Goal: Find specific page/section: Find specific page/section

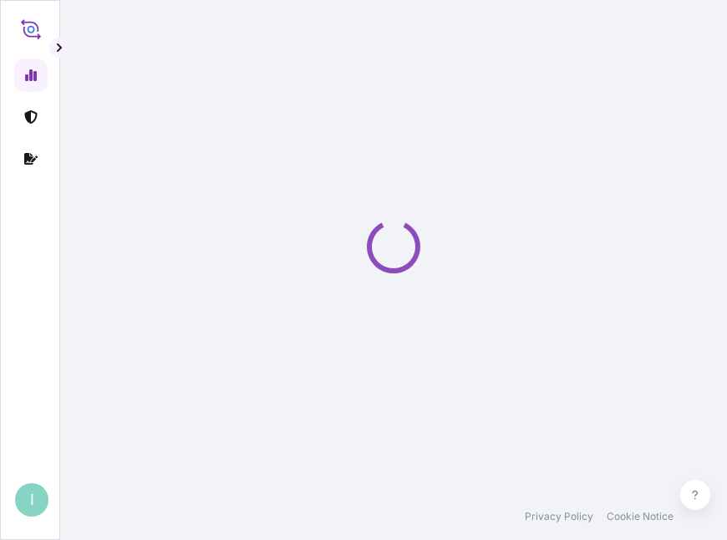
select select "2025"
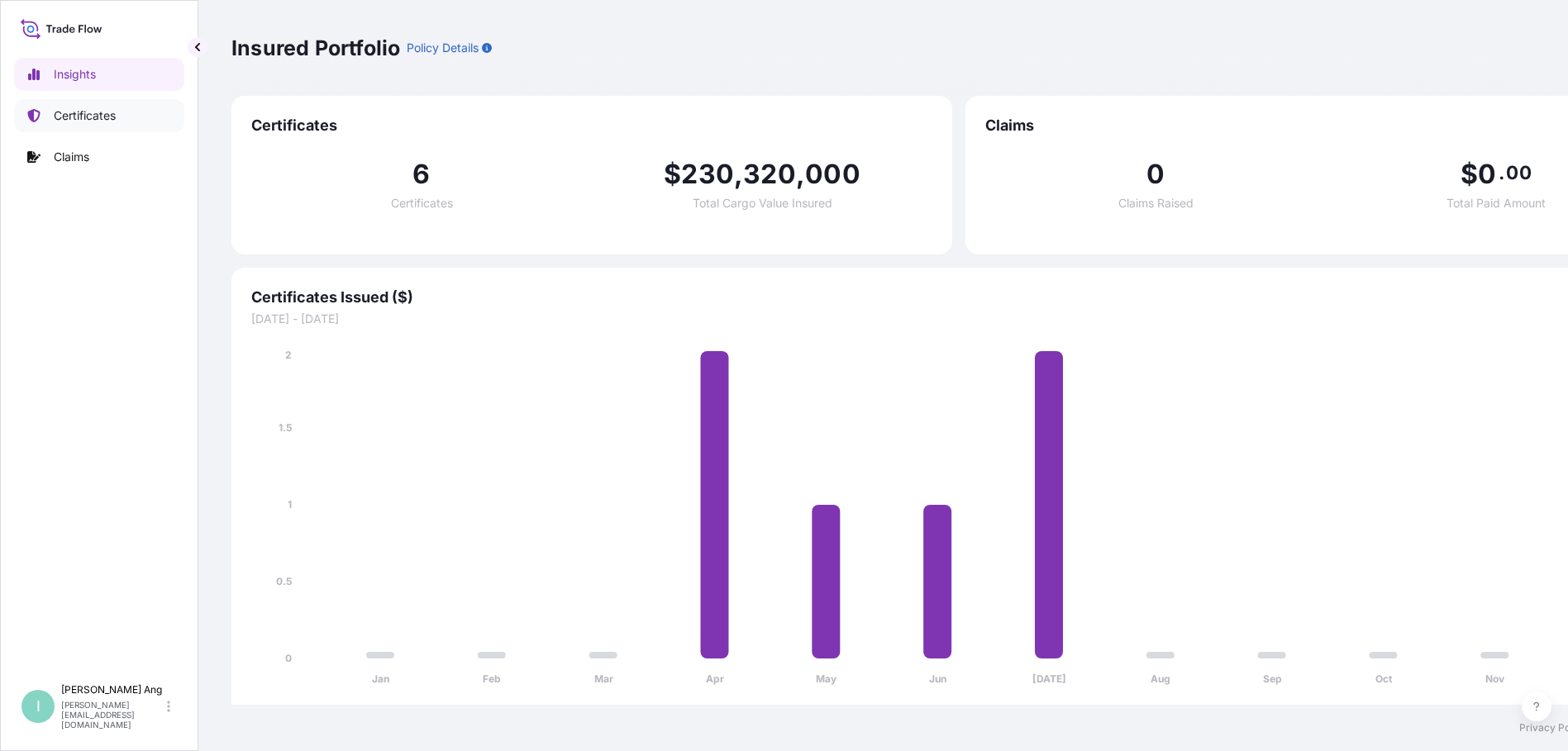
click at [73, 119] on p "Certificates" at bounding box center [84, 116] width 62 height 17
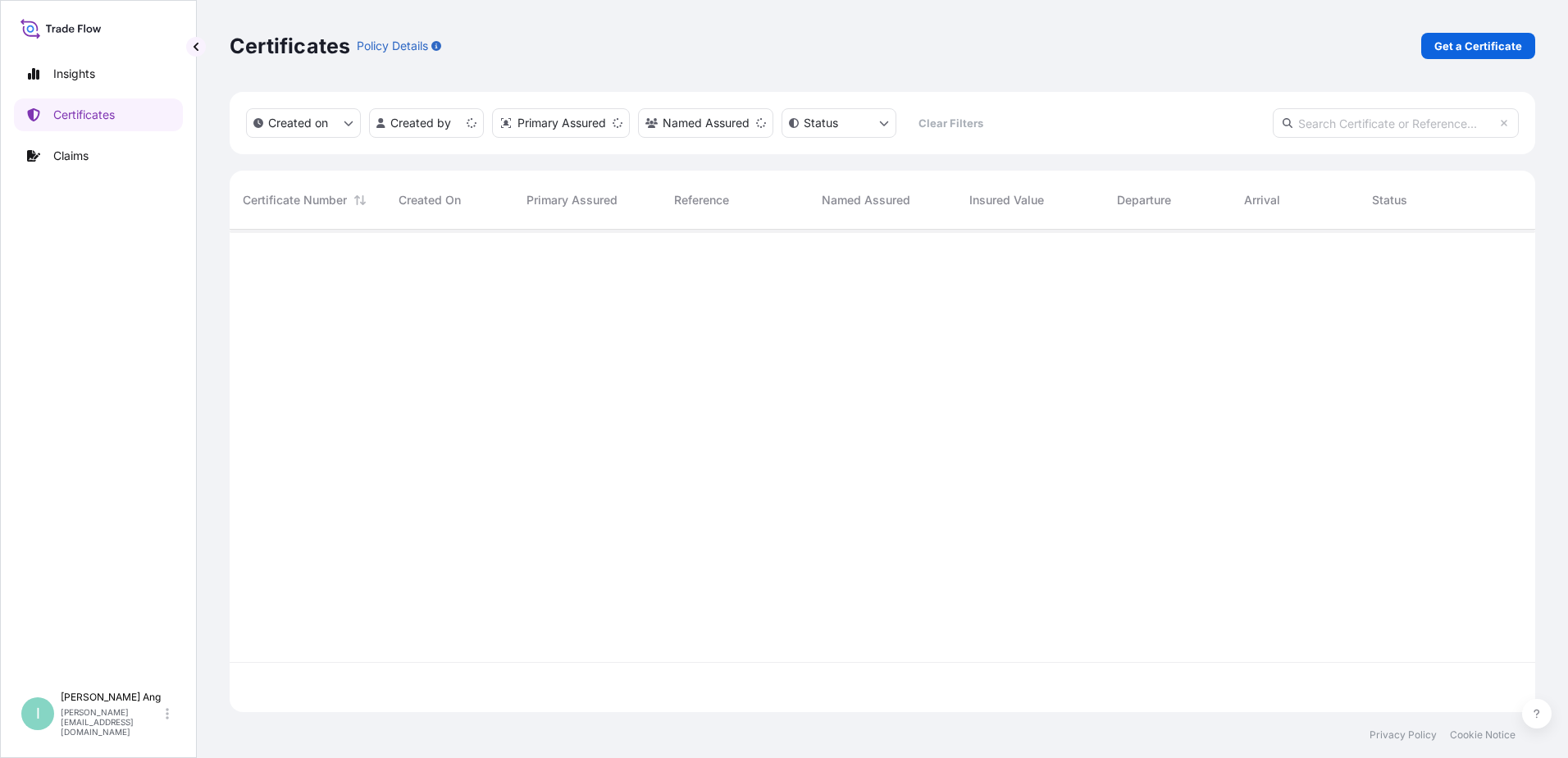
scroll to position [479, 1292]
